Goal: Communication & Community: Participate in discussion

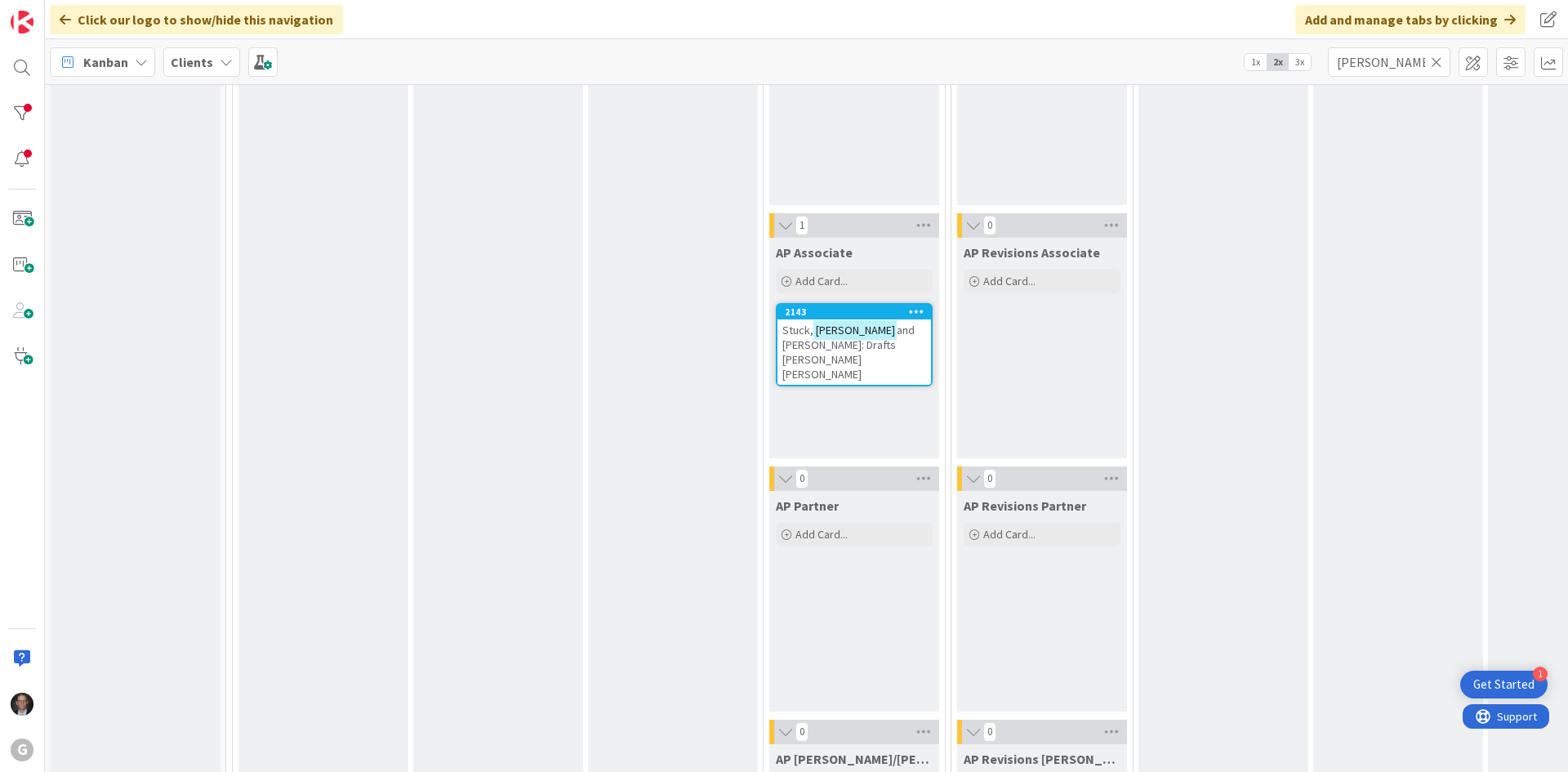
scroll to position [1469, 0]
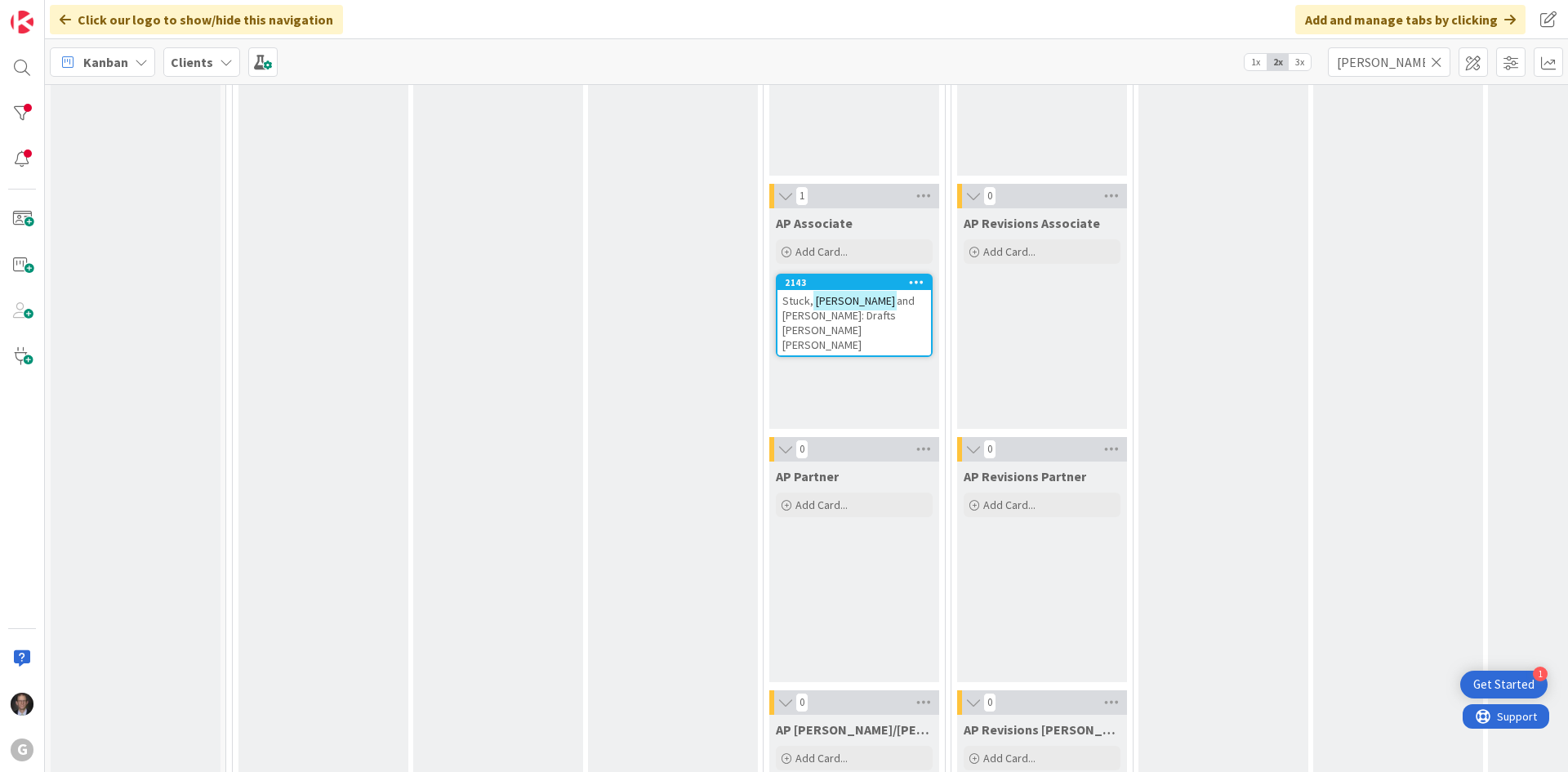
click at [872, 301] on span "and [PERSON_NAME]: Drafts [PERSON_NAME] [PERSON_NAME]" at bounding box center [848, 322] width 132 height 59
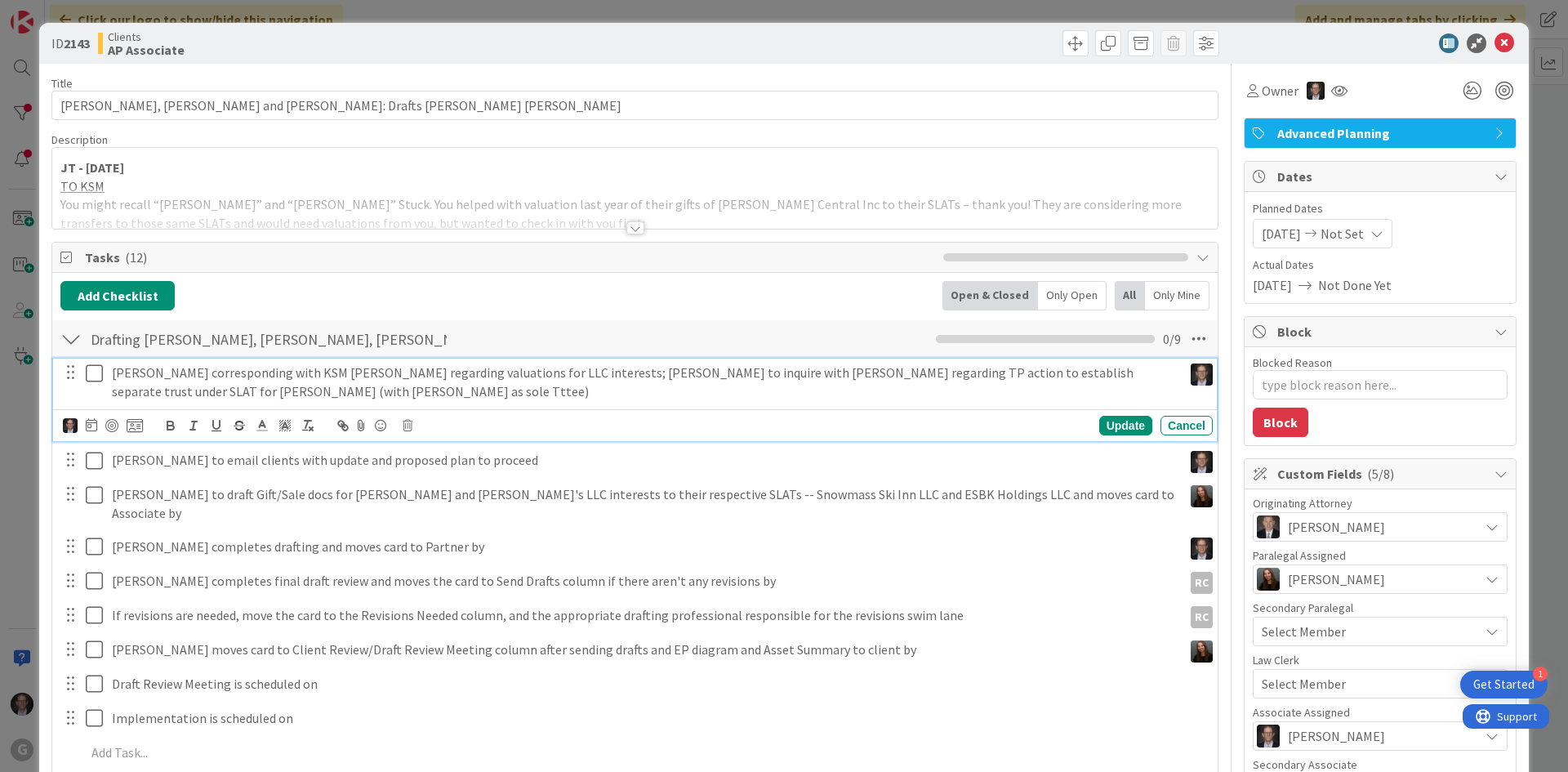
click at [98, 376] on icon at bounding box center [98, 374] width 25 height 20
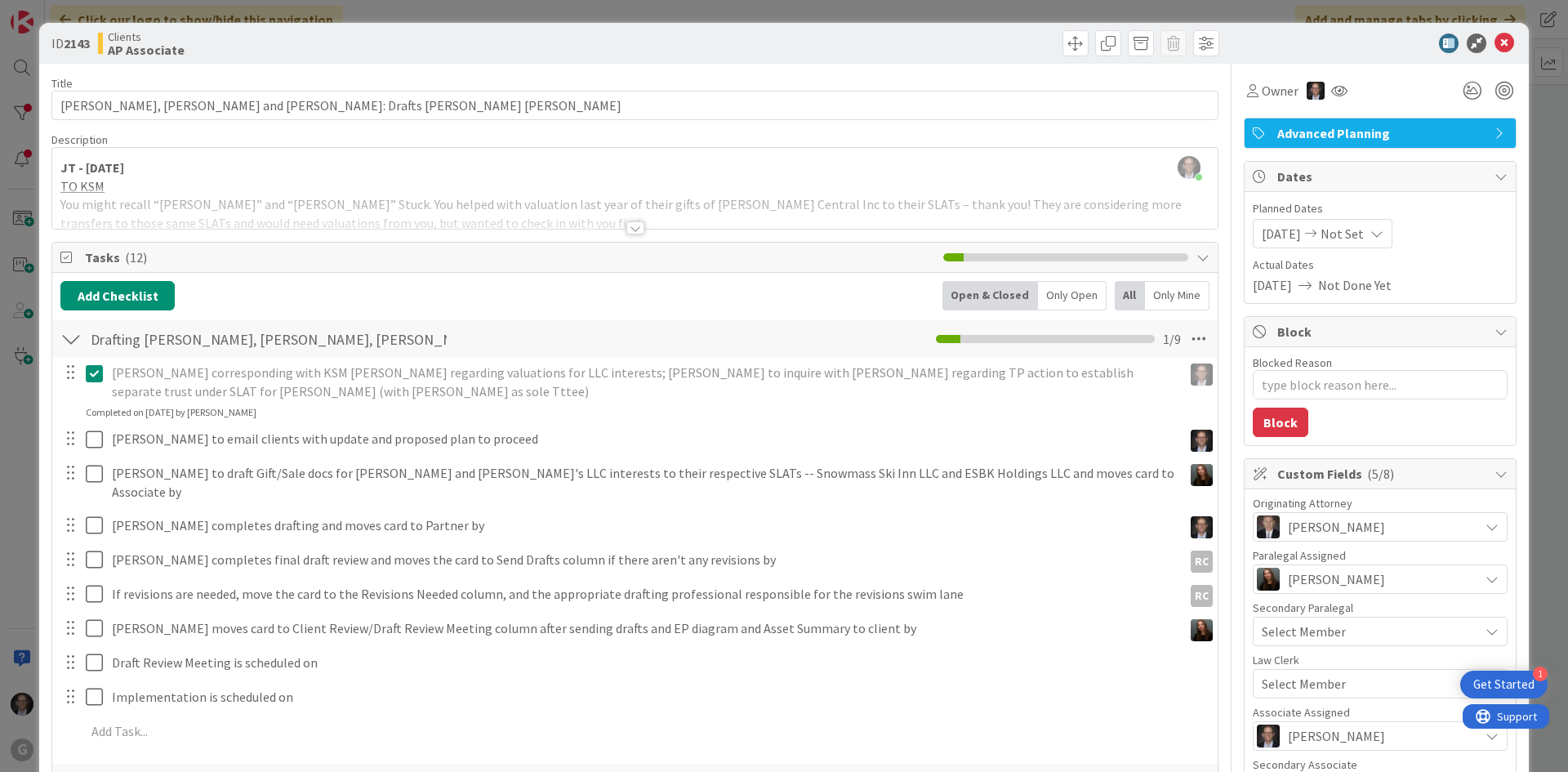
click at [285, 252] on span "Tasks ( 12 )" at bounding box center [509, 257] width 850 height 20
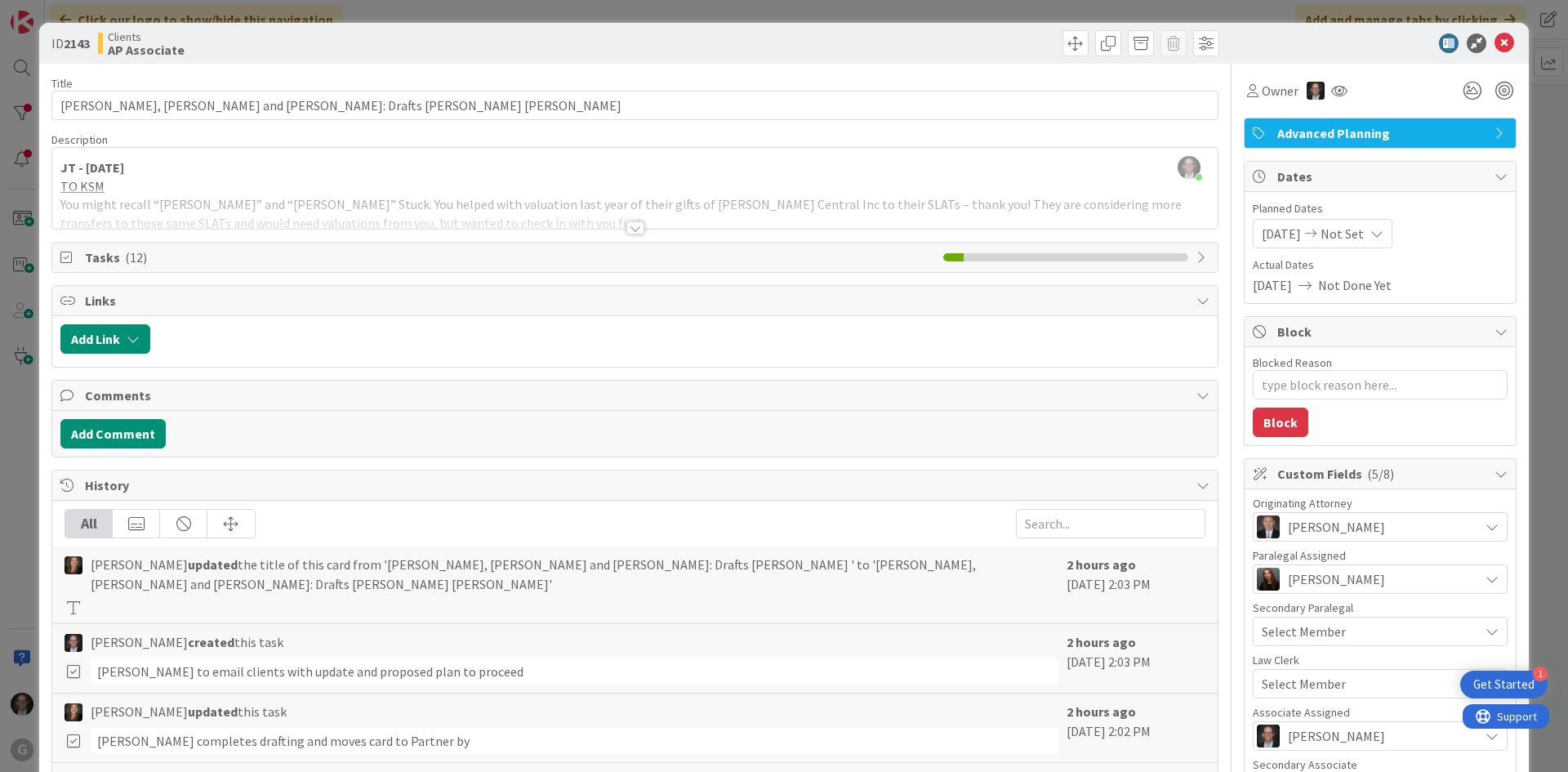
click at [240, 185] on div "JT - [DATE] TO KSM You might recall “[PERSON_NAME]” and “[PERSON_NAME]” Stuck. …" at bounding box center [635, 192] width 1166 height 74
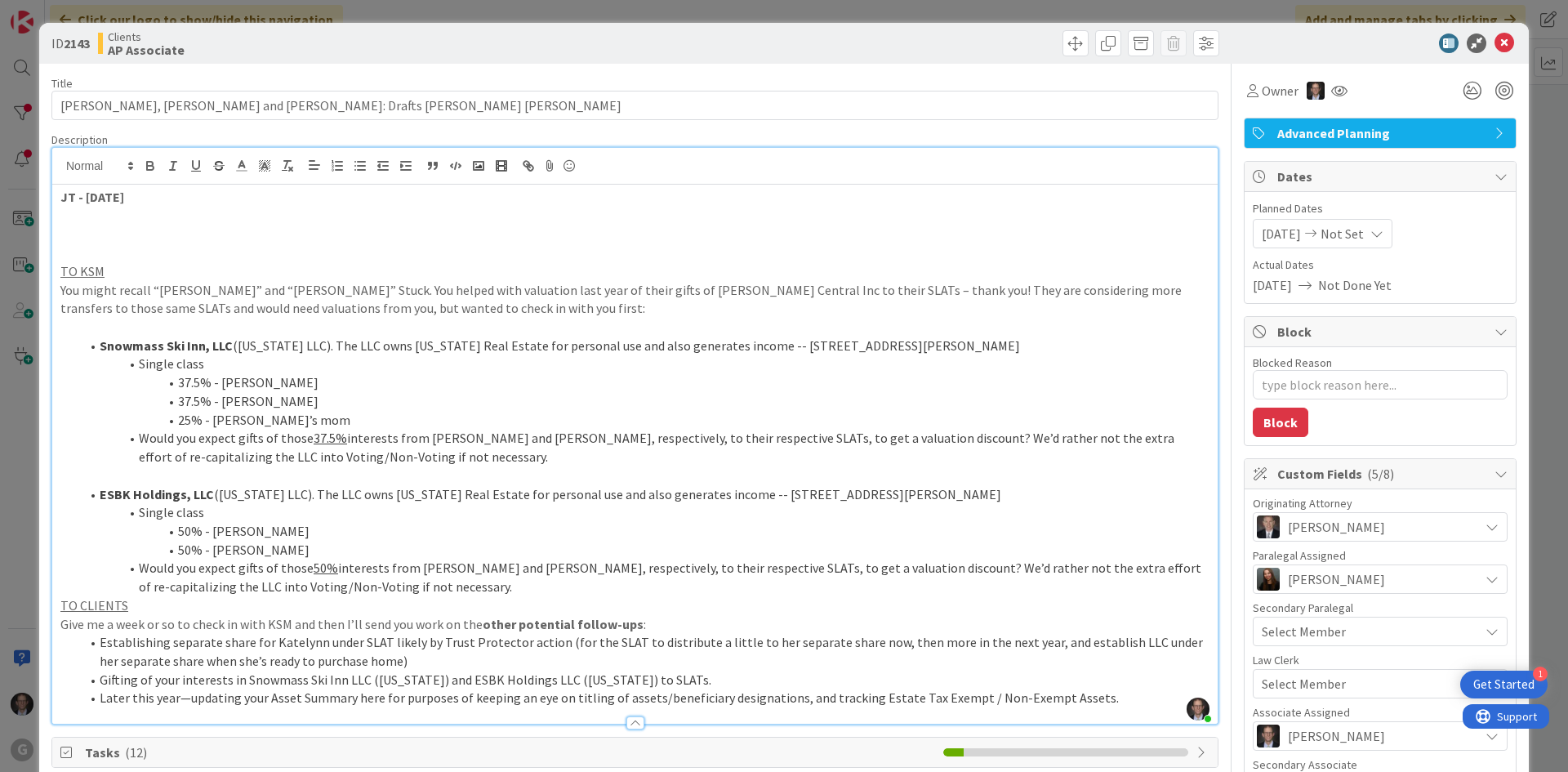
type textarea "x"
drag, startPoint x: 61, startPoint y: 232, endPoint x: 105, endPoint y: 240, distance: 44.7
click at [104, 233] on p "TO [PERSON_NAME]" at bounding box center [635, 233] width 1149 height 19
click at [95, 248] on p at bounding box center [635, 252] width 1149 height 19
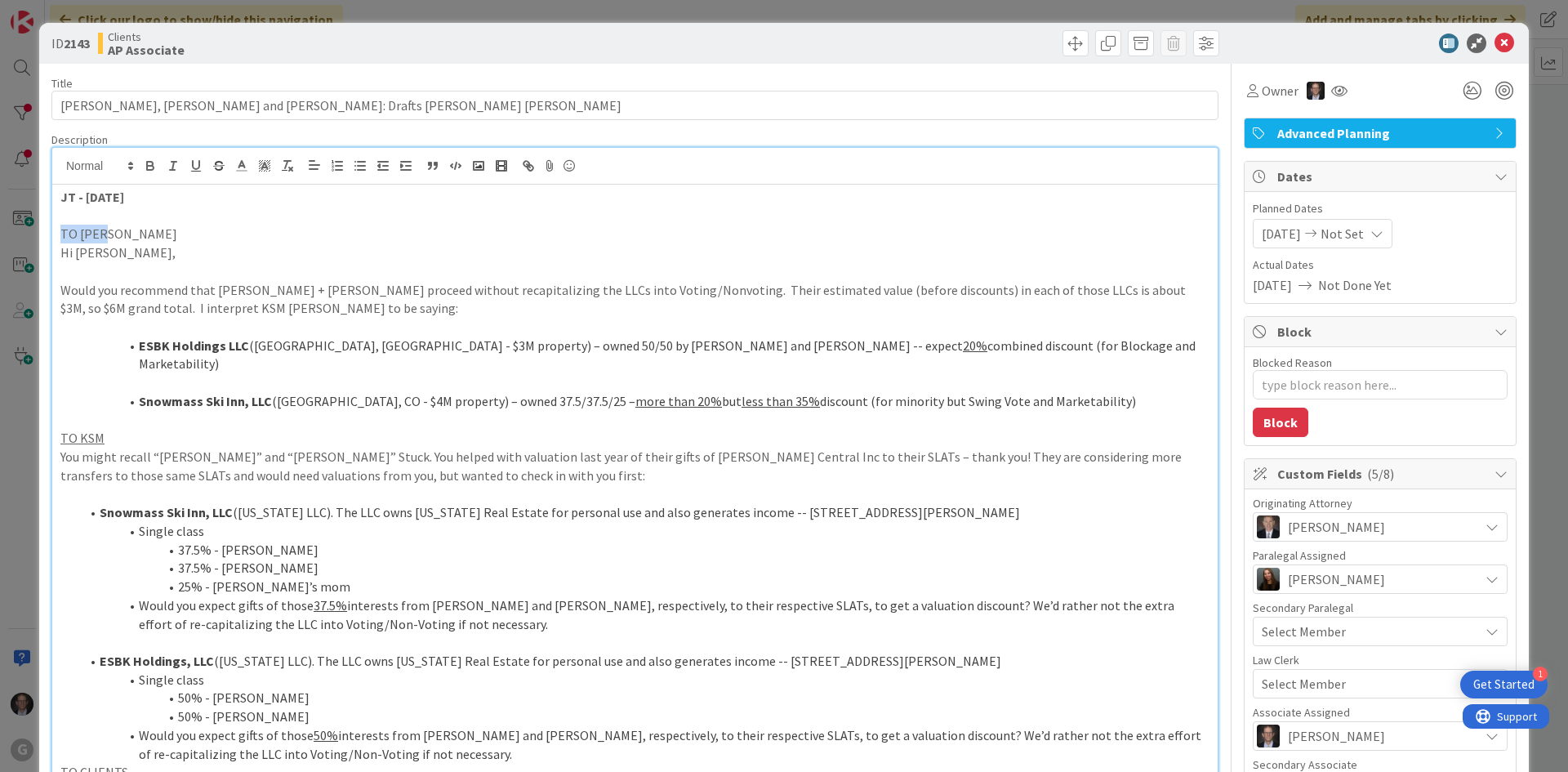
drag, startPoint x: 61, startPoint y: 226, endPoint x: 107, endPoint y: 233, distance: 46.5
click at [107, 233] on p "TO [PERSON_NAME]" at bounding box center [635, 233] width 1149 height 19
click at [197, 162] on icon "button" at bounding box center [195, 165] width 15 height 15
click at [173, 259] on p "Hi [PERSON_NAME]," at bounding box center [635, 252] width 1149 height 19
drag, startPoint x: 84, startPoint y: 256, endPoint x: 186, endPoint y: 255, distance: 102.0
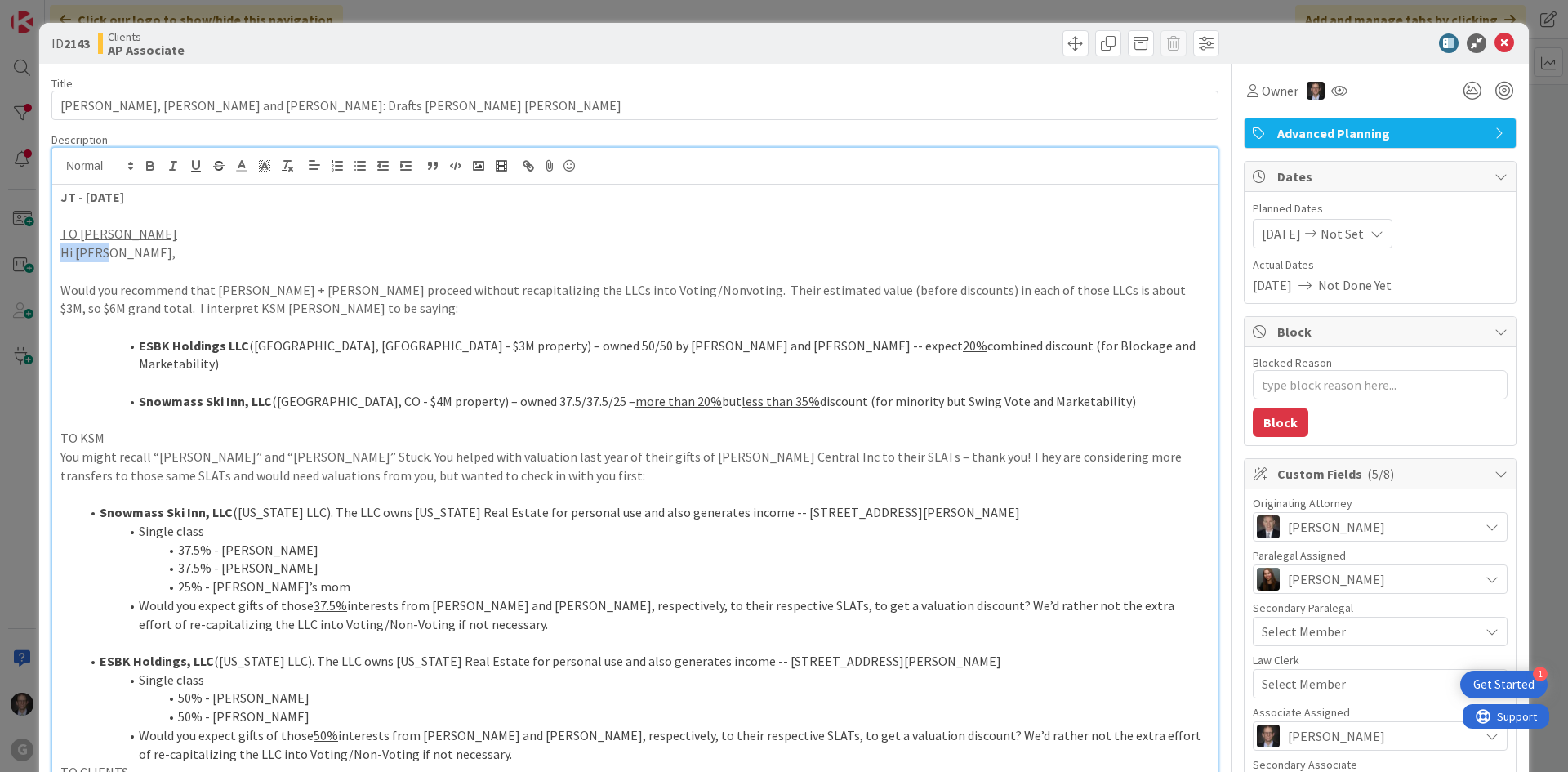
click at [186, 255] on div "JT - [DATE] TO [PERSON_NAME] Hi [PERSON_NAME], Would you recommend that [PERSON…" at bounding box center [635, 537] width 1166 height 706
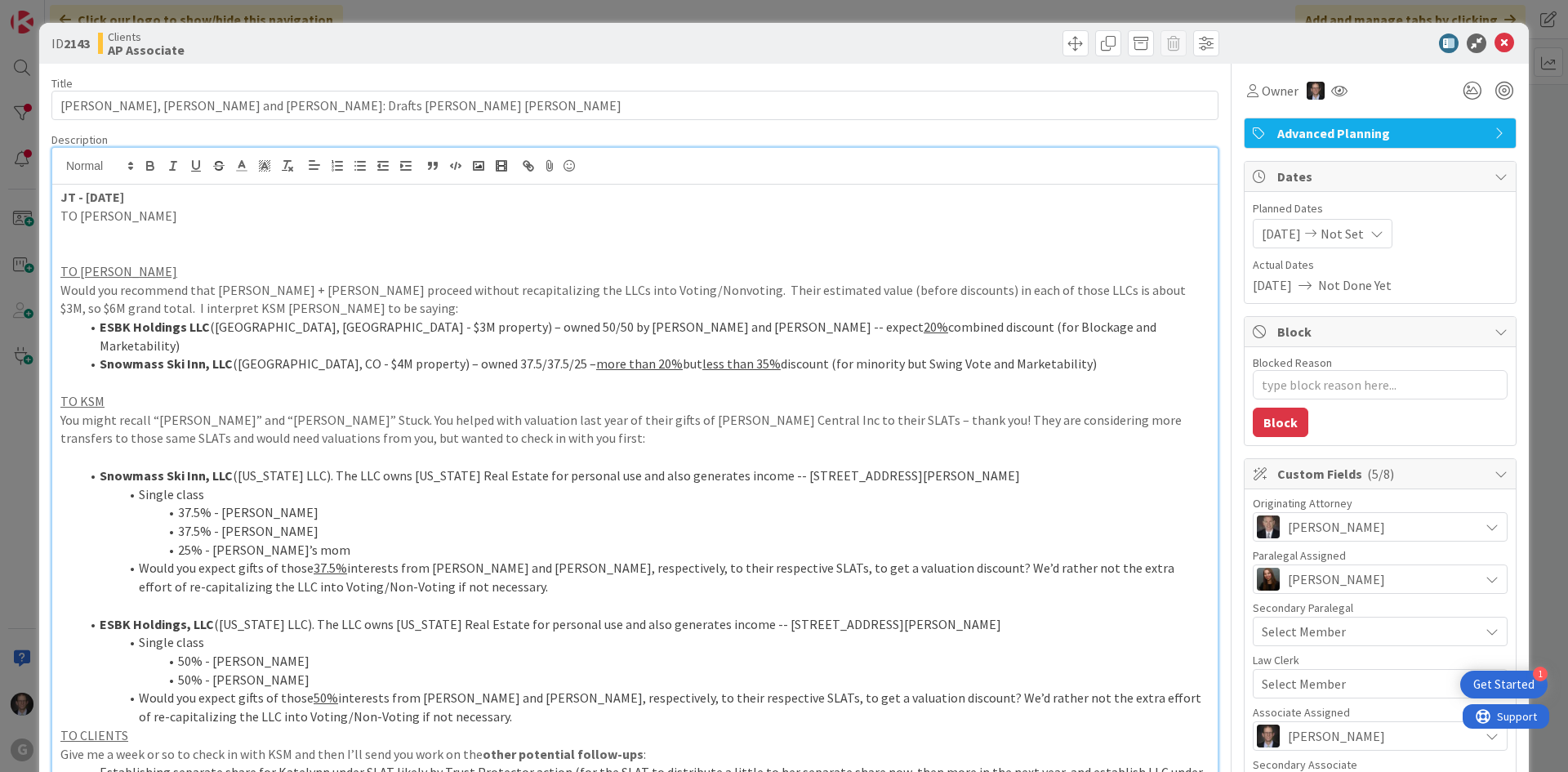
drag, startPoint x: 111, startPoint y: 253, endPoint x: 88, endPoint y: 244, distance: 24.7
click at [111, 253] on p at bounding box center [635, 252] width 1149 height 19
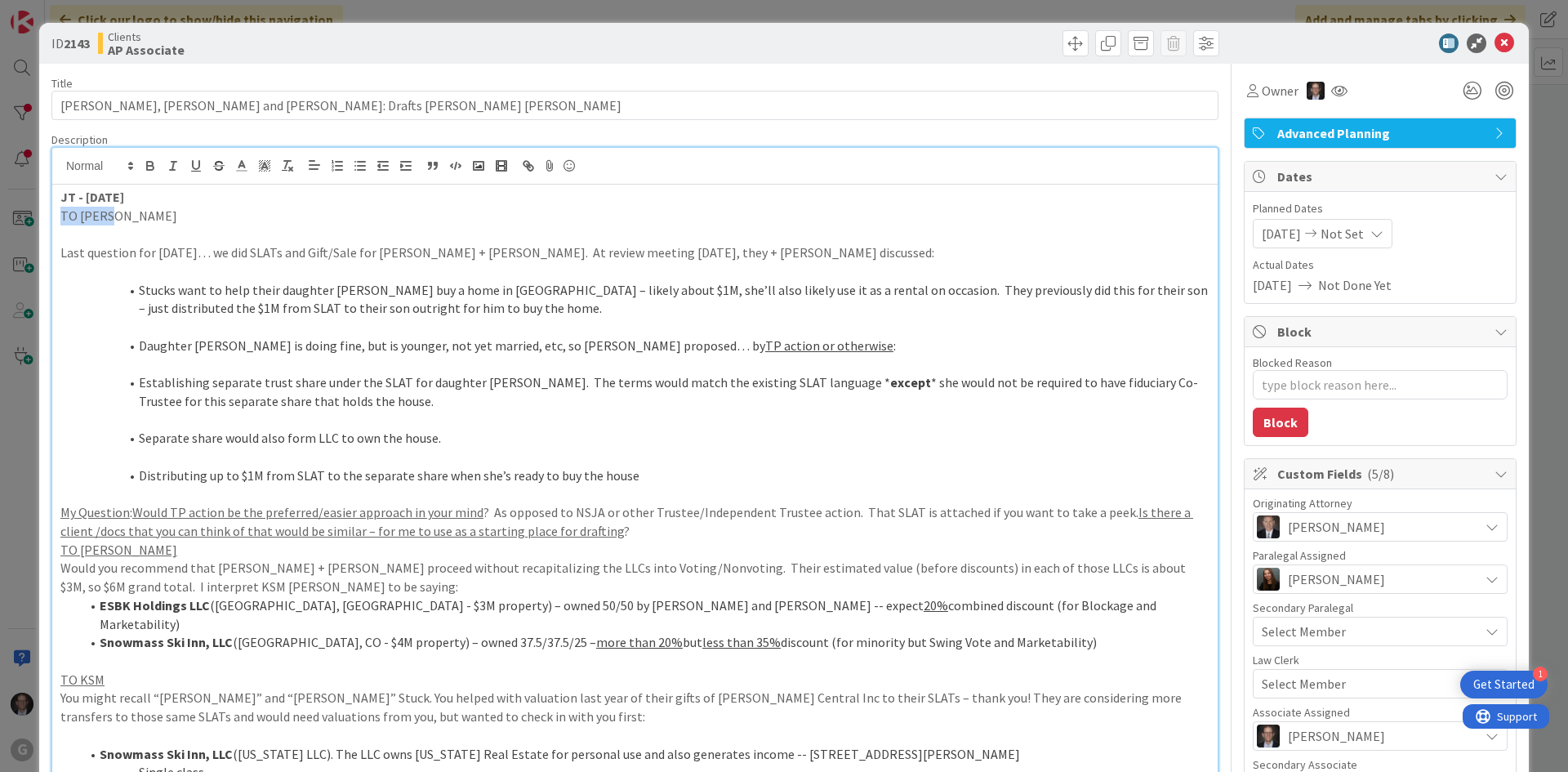
drag, startPoint x: 61, startPoint y: 212, endPoint x: 122, endPoint y: 217, distance: 61.2
click at [122, 217] on p "TO [PERSON_NAME]" at bounding box center [635, 215] width 1149 height 19
click at [195, 163] on icon "button" at bounding box center [195, 165] width 15 height 15
click at [84, 240] on p at bounding box center [635, 233] width 1149 height 19
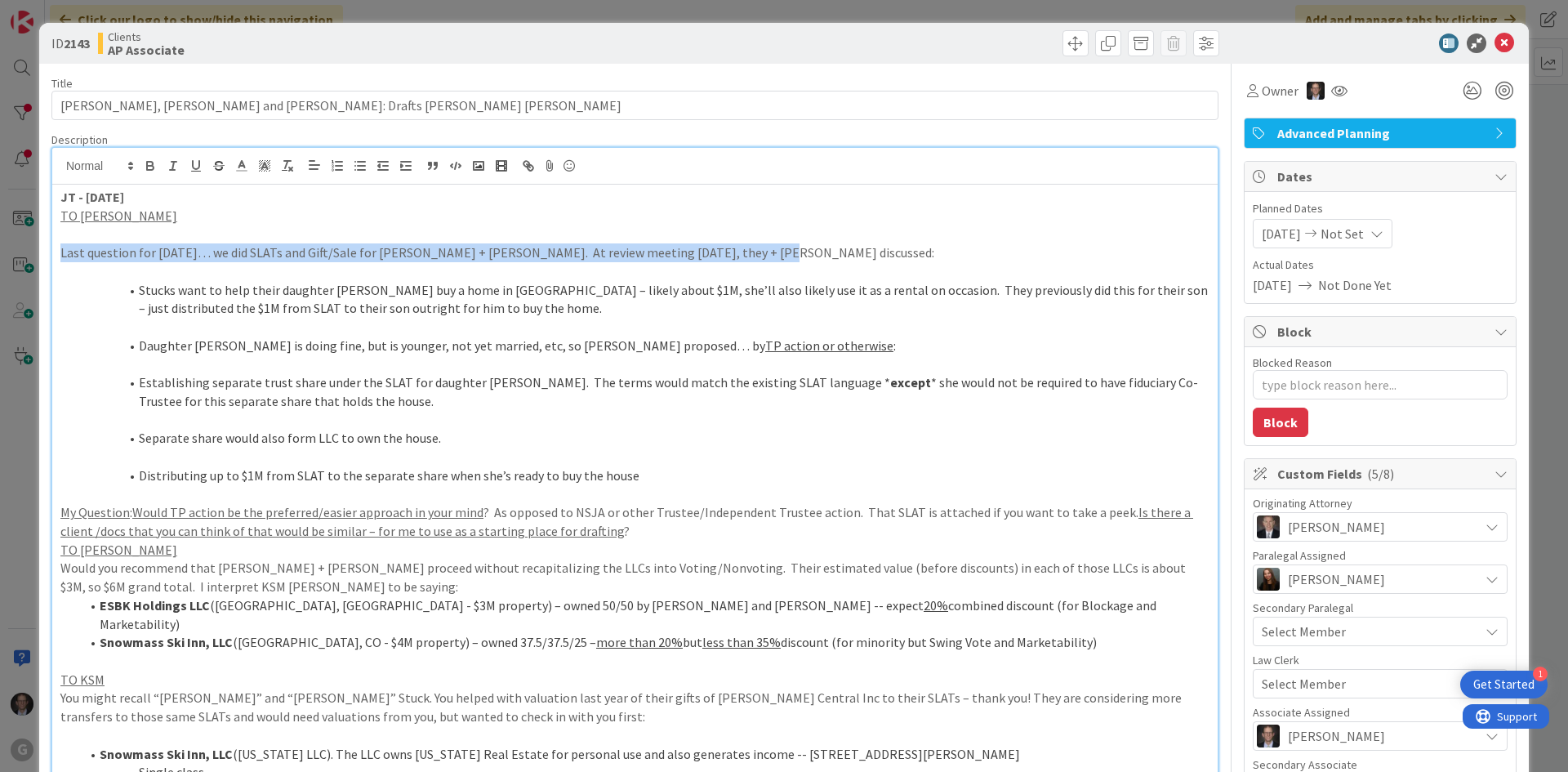
drag, startPoint x: 61, startPoint y: 248, endPoint x: 842, endPoint y: 252, distance: 781.0
click at [842, 252] on p "Last question for [DATE]… we did SLATs and Gift/Sale for [PERSON_NAME] + [PERSO…" at bounding box center [635, 252] width 1149 height 19
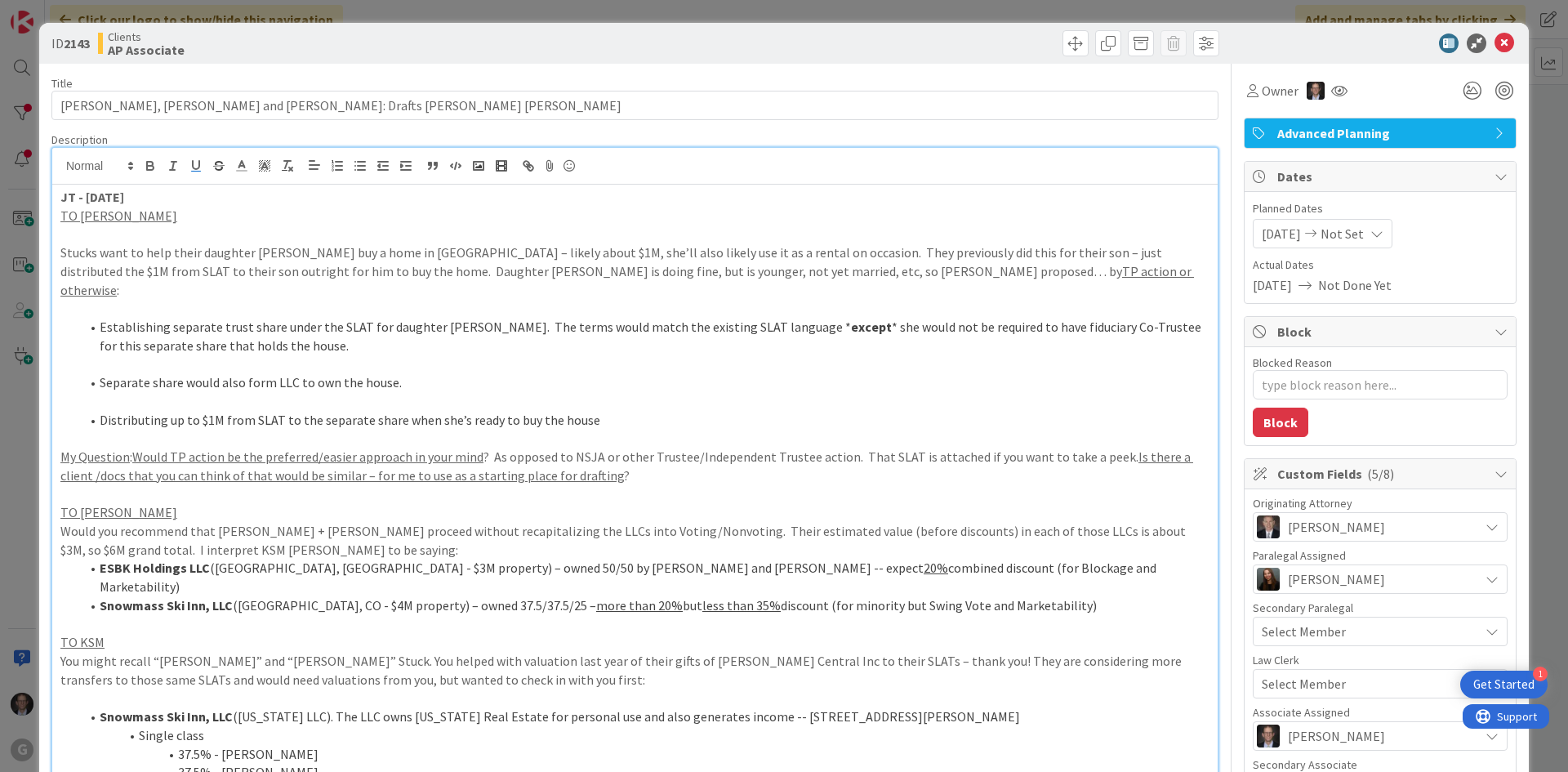
type textarea "x"
click at [1494, 42] on icon at bounding box center [1504, 44] width 20 height 20
